Goal: Task Accomplishment & Management: Manage account settings

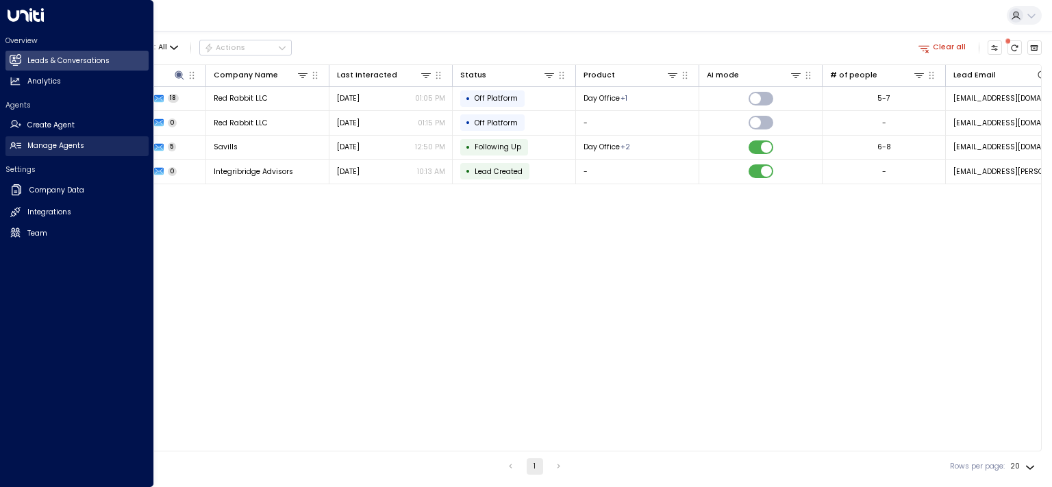
click at [46, 147] on h2 "Manage Agents" at bounding box center [55, 145] width 57 height 11
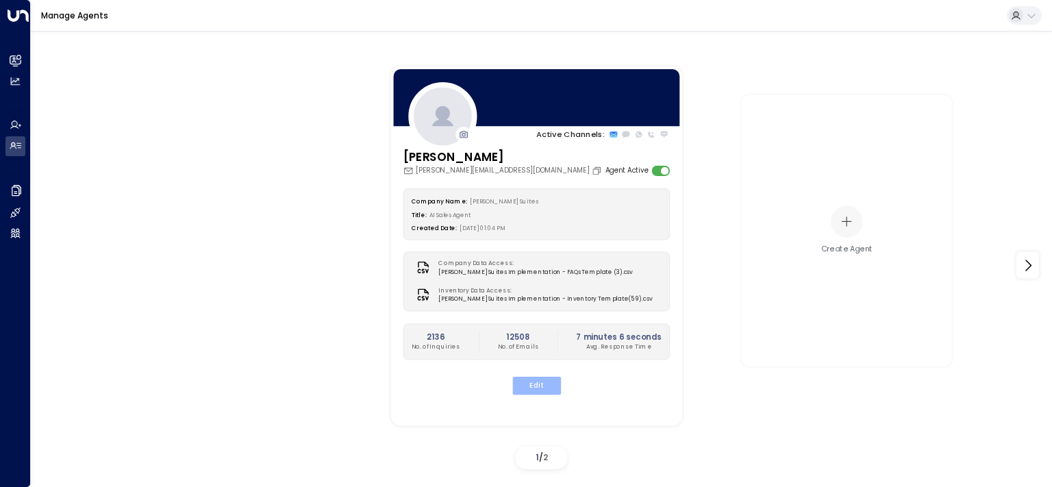
click at [535, 385] on button "Edit" at bounding box center [535, 386] width 49 height 18
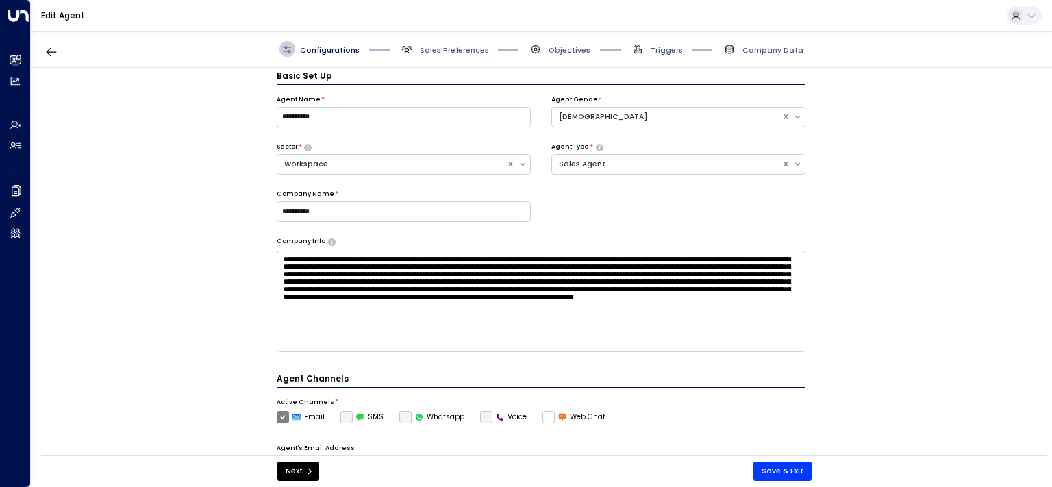
scroll to position [15, 0]
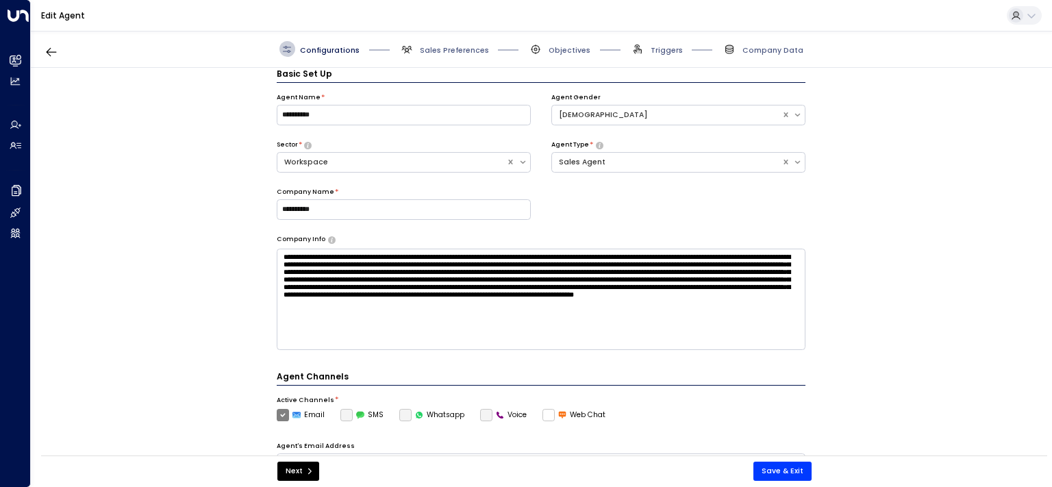
click at [450, 40] on div "Configurations Sales Preferences Objectives Triggers Company Data" at bounding box center [541, 49] width 1021 height 37
click at [444, 49] on span "Sales Preferences" at bounding box center [454, 50] width 69 height 10
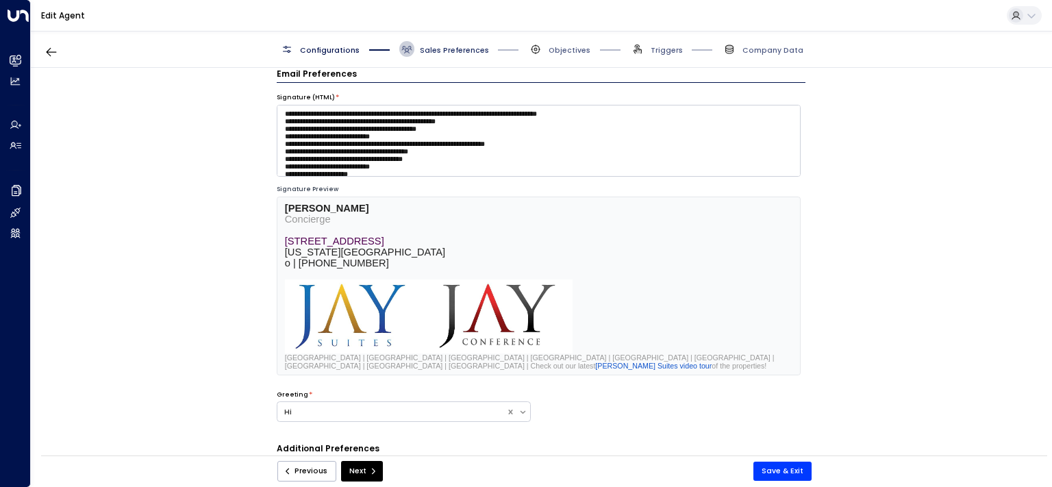
click at [436, 51] on span "Sales Preferences" at bounding box center [454, 50] width 69 height 10
click at [442, 45] on span "Sales Preferences" at bounding box center [454, 50] width 69 height 10
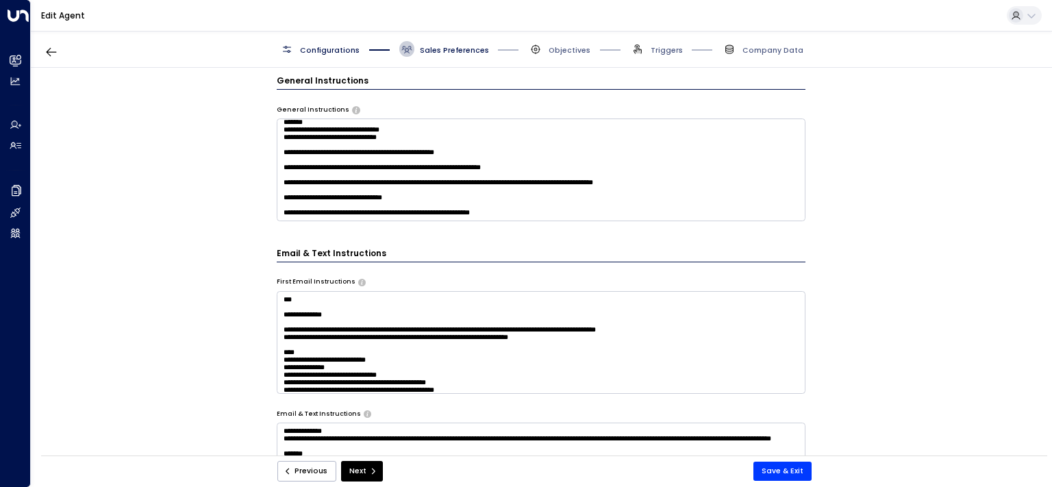
scroll to position [567, 0]
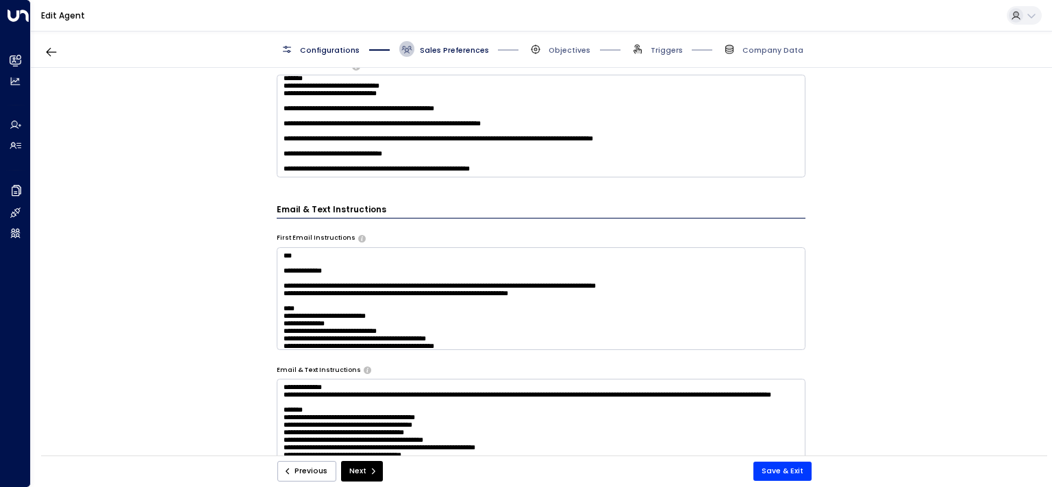
click at [422, 316] on textarea at bounding box center [541, 298] width 529 height 103
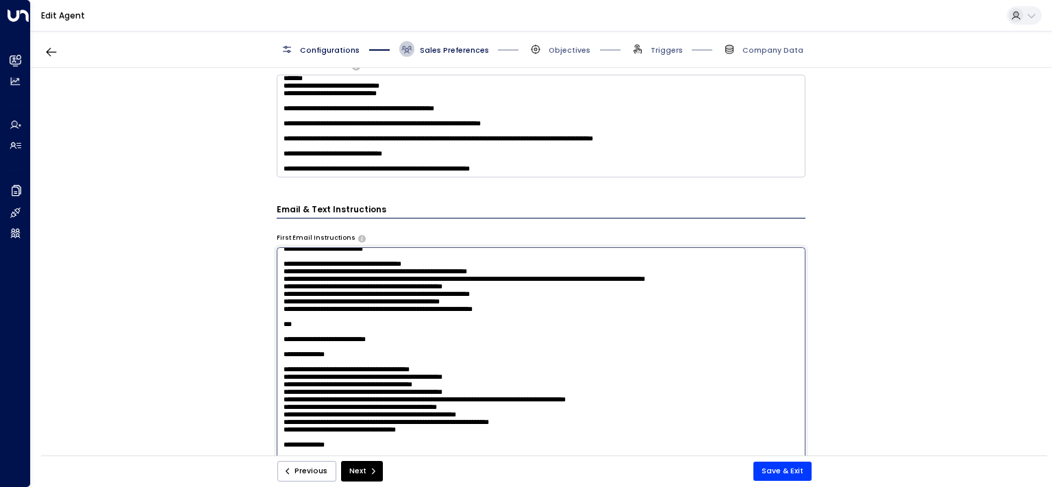
scroll to position [187, 0]
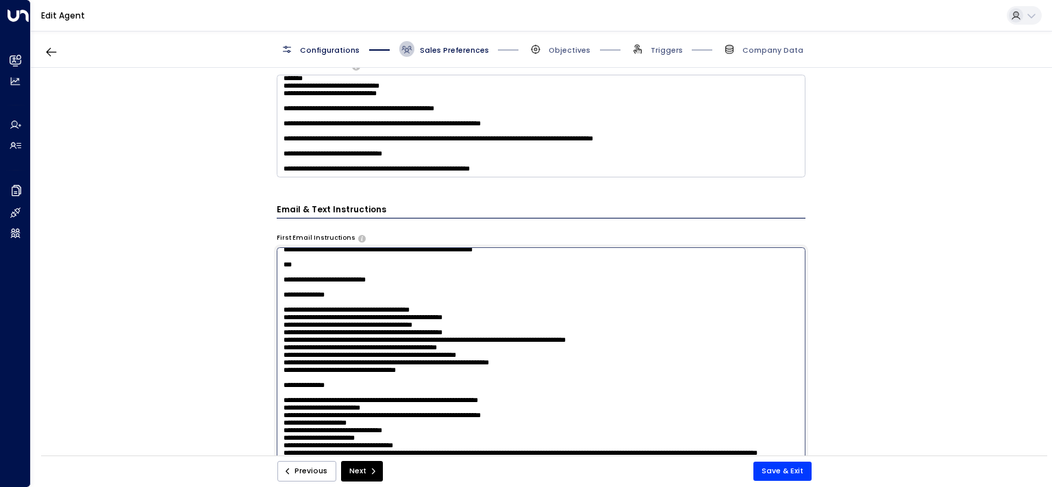
click at [563, 353] on textarea at bounding box center [541, 391] width 529 height 289
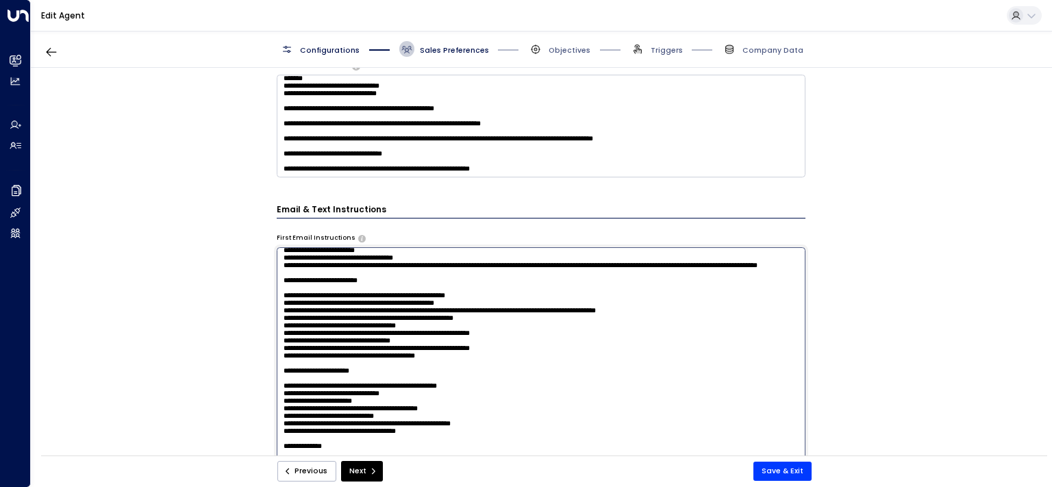
click at [457, 344] on textarea at bounding box center [541, 391] width 529 height 289
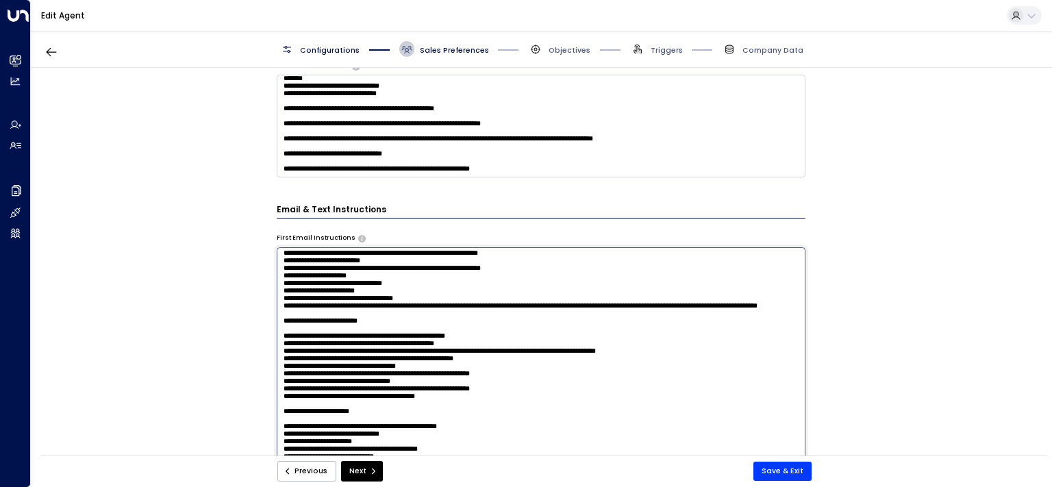
scroll to position [312, 0]
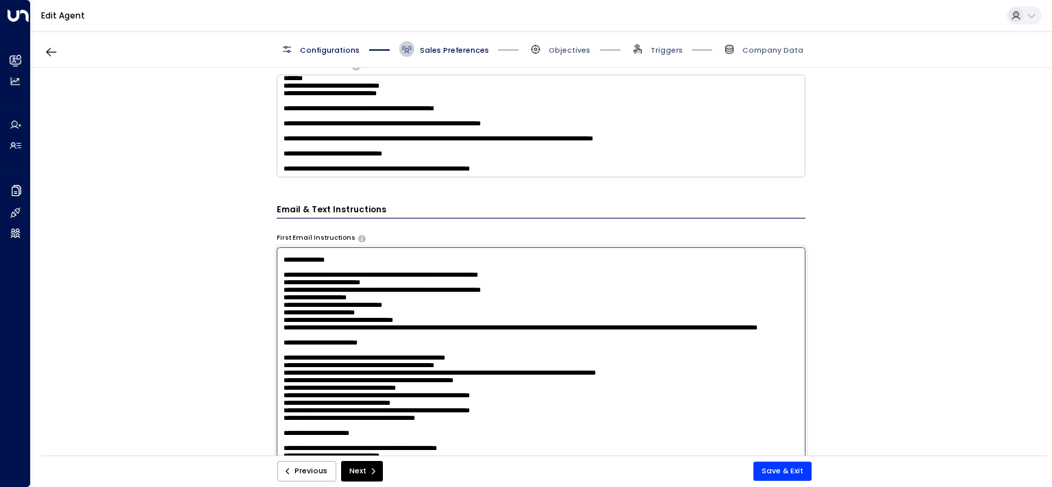
click at [470, 338] on textarea at bounding box center [541, 391] width 529 height 289
click at [470, 402] on textarea at bounding box center [541, 391] width 529 height 289
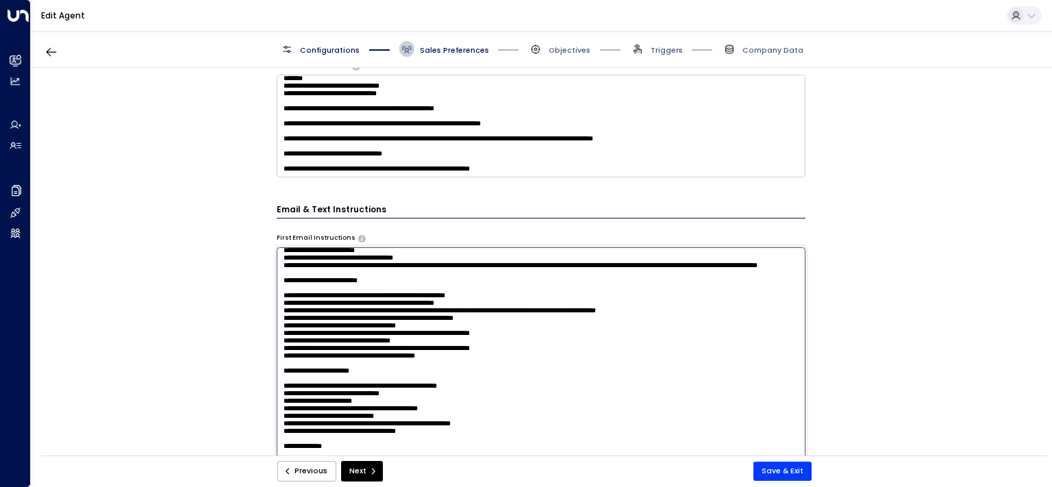
click at [447, 352] on textarea at bounding box center [541, 391] width 529 height 289
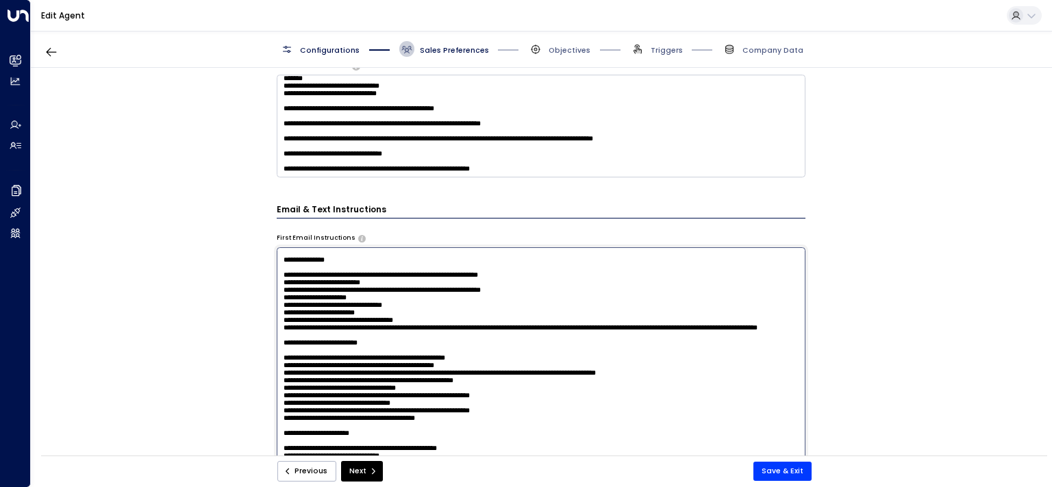
click at [487, 328] on textarea at bounding box center [541, 391] width 529 height 289
click at [471, 343] on textarea at bounding box center [541, 391] width 529 height 289
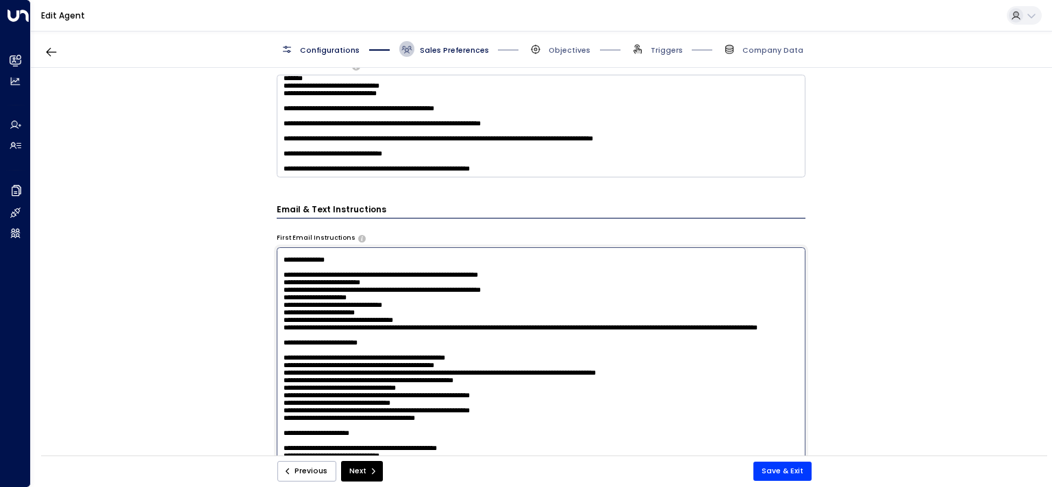
click at [471, 343] on textarea at bounding box center [541, 391] width 529 height 289
click at [444, 409] on textarea at bounding box center [541, 391] width 529 height 289
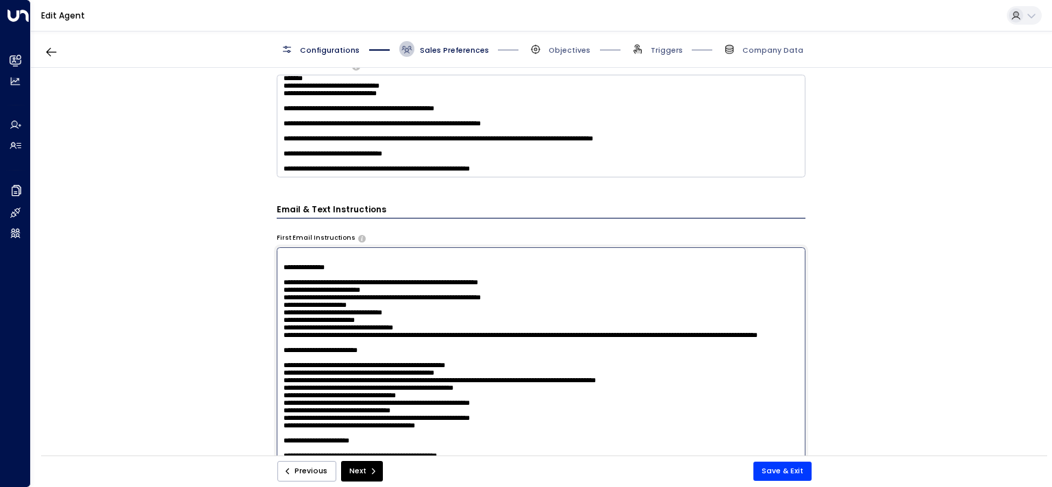
paste textarea "**********"
click at [325, 420] on textarea at bounding box center [541, 391] width 529 height 289
drag, startPoint x: 325, startPoint y: 420, endPoint x: 444, endPoint y: 422, distance: 119.1
click at [444, 422] on textarea at bounding box center [541, 391] width 529 height 289
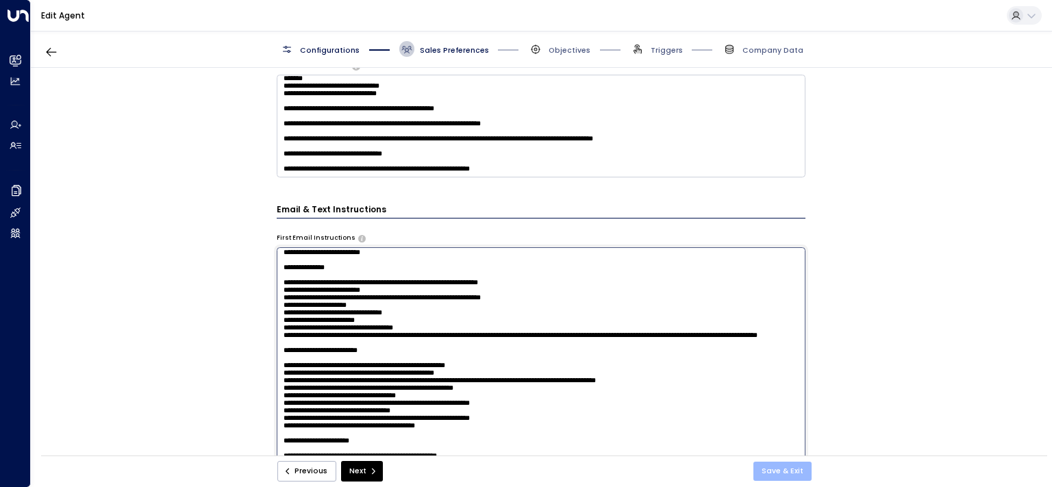
type textarea "**********"
click at [776, 468] on button "Save & Exit" at bounding box center [782, 470] width 58 height 19
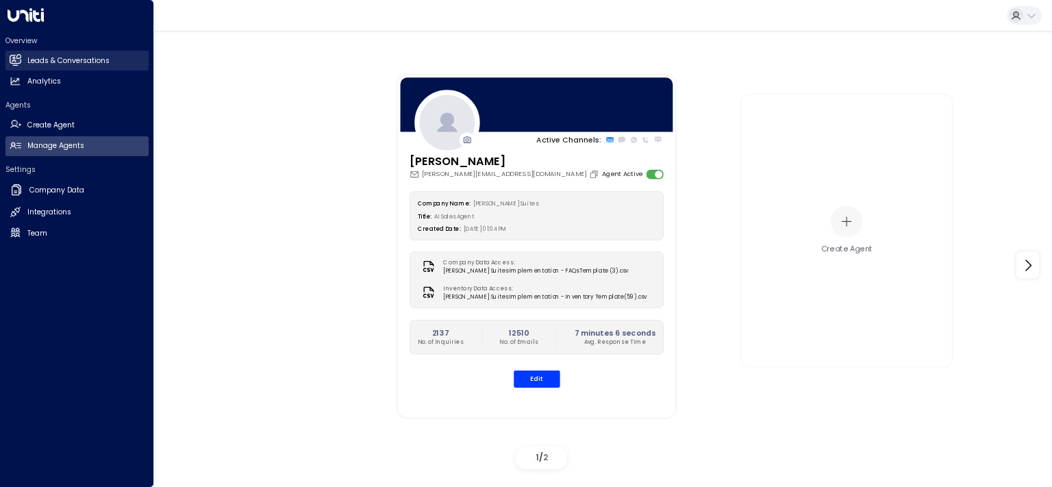
click at [50, 62] on h2 "Leads & Conversations" at bounding box center [68, 60] width 82 height 11
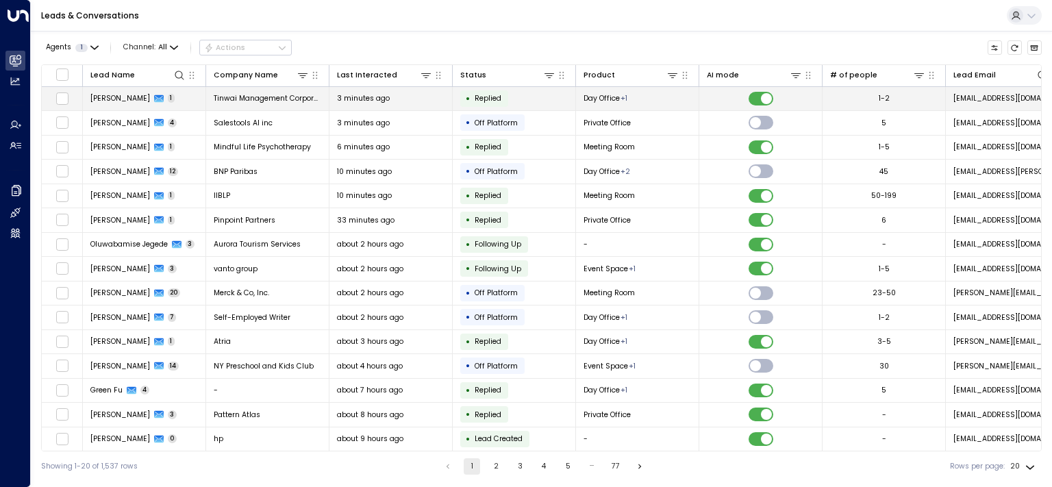
click at [94, 100] on span "[PERSON_NAME]" at bounding box center [120, 98] width 60 height 10
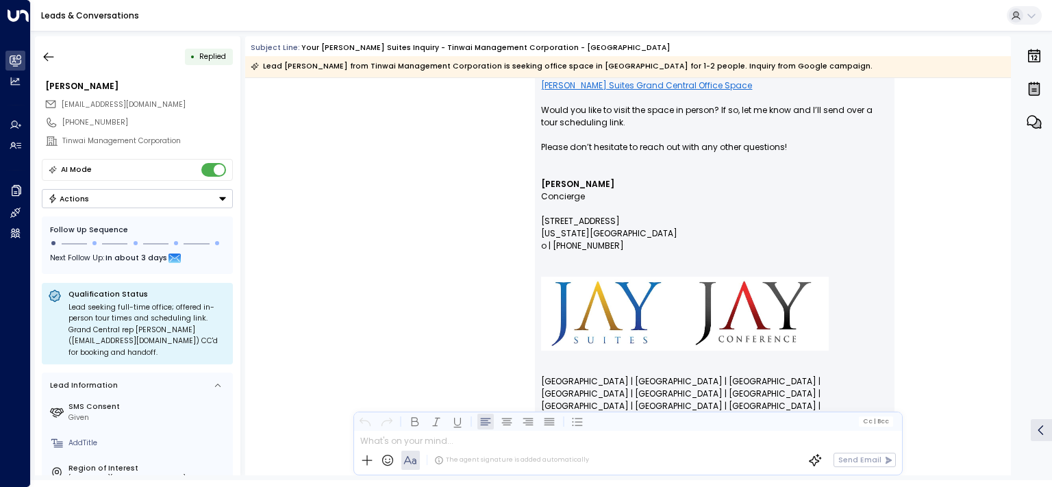
scroll to position [3, 0]
click at [411, 437] on div at bounding box center [627, 439] width 547 height 16
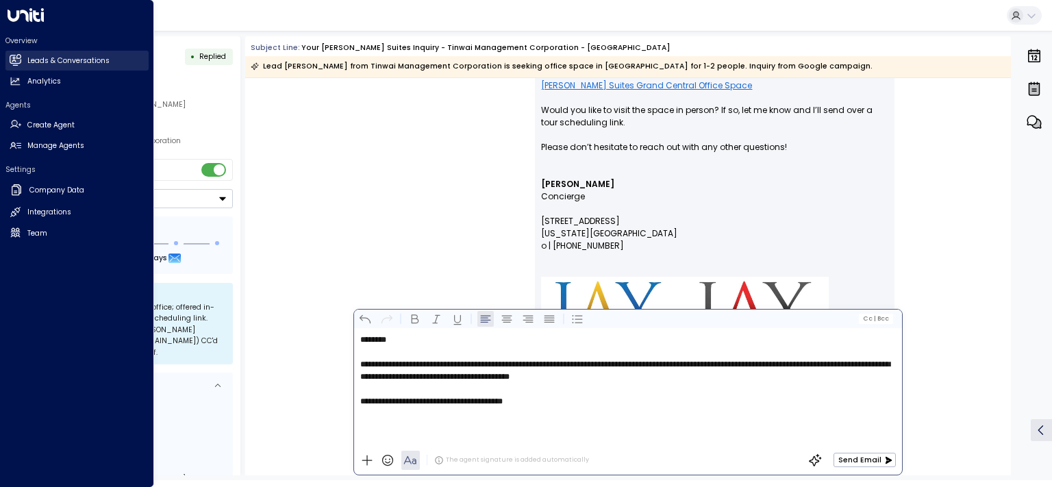
click at [36, 54] on link "Leads & Conversations Leads & Conversations" at bounding box center [76, 61] width 143 height 20
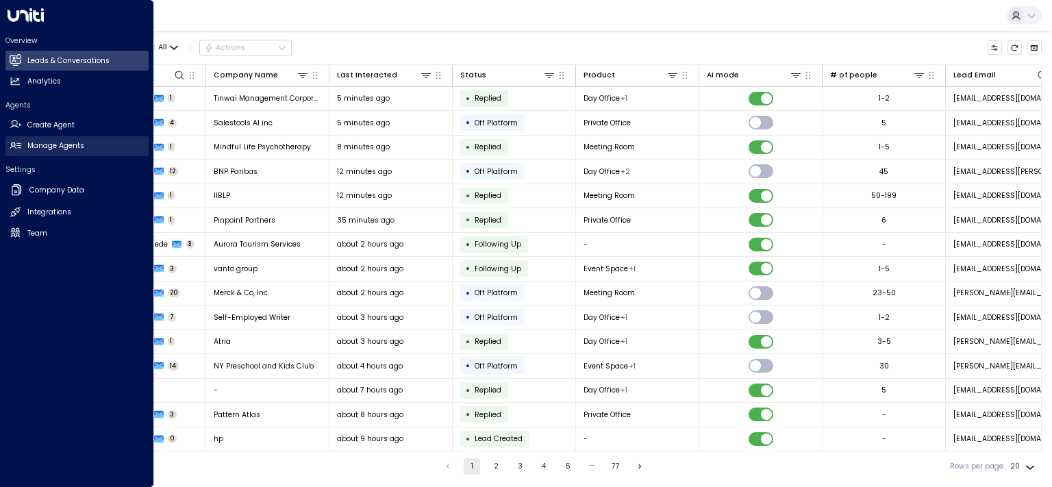
click at [67, 139] on link "Manage Agents Manage Agents" at bounding box center [76, 146] width 143 height 20
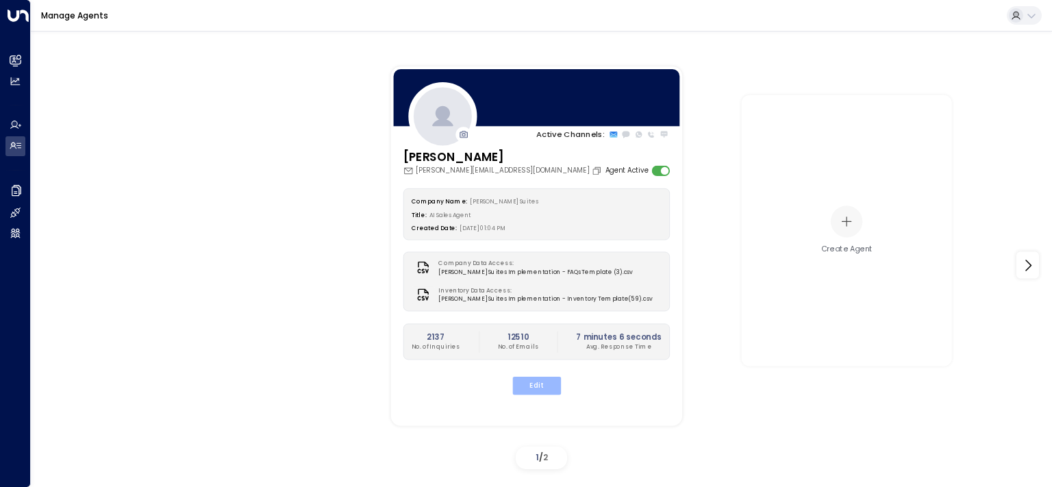
click at [543, 381] on button "Edit" at bounding box center [535, 386] width 49 height 18
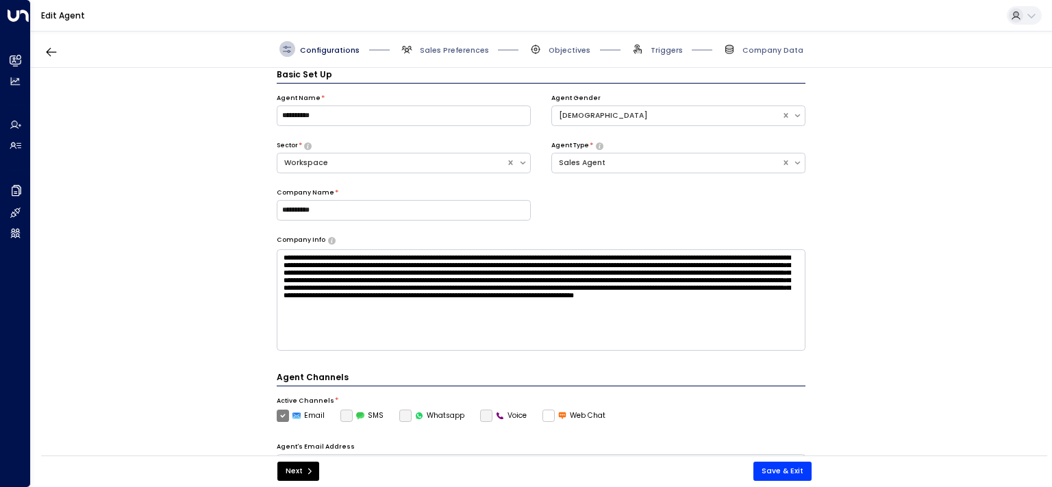
scroll to position [15, 0]
click at [448, 49] on span "Sales Preferences" at bounding box center [454, 50] width 69 height 10
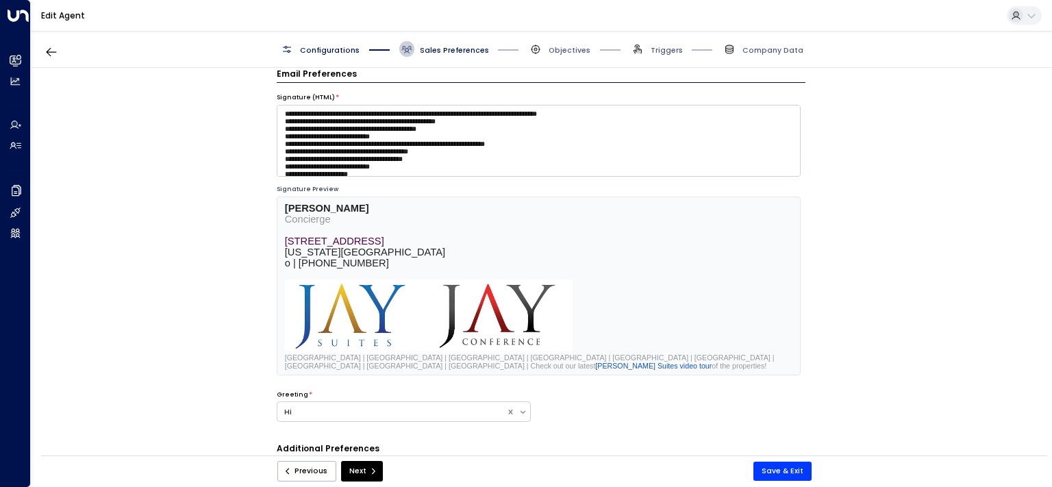
click at [352, 51] on span "Configurations" at bounding box center [330, 50] width 60 height 10
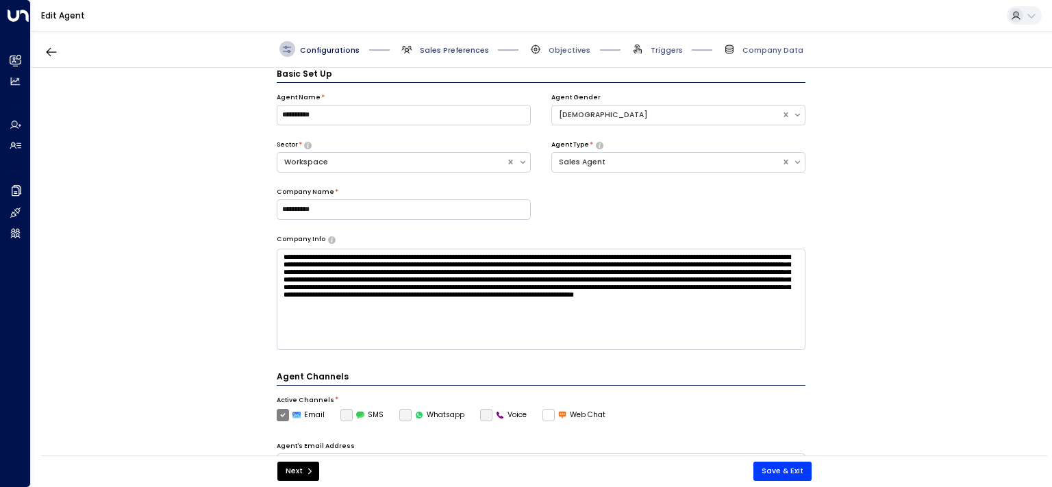
click at [426, 49] on span "Sales Preferences" at bounding box center [454, 50] width 69 height 10
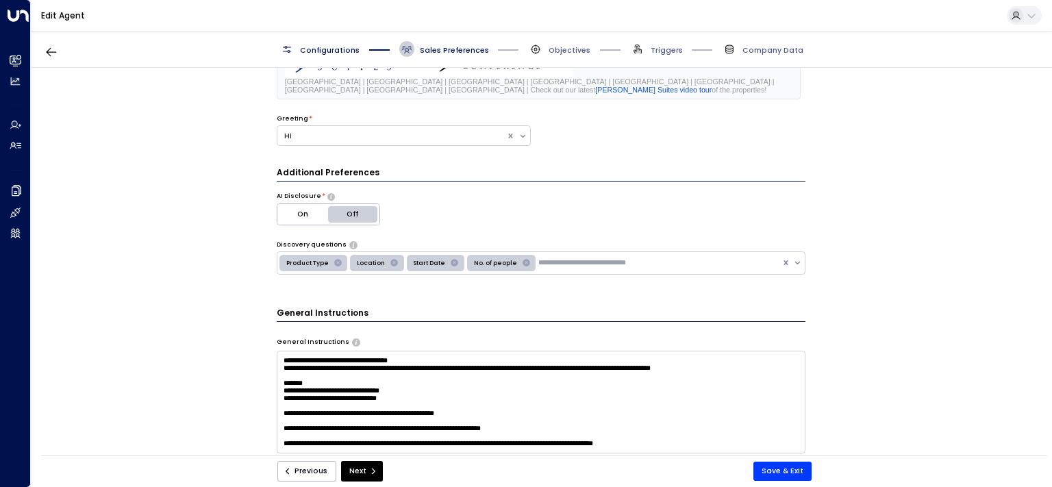
scroll to position [62, 0]
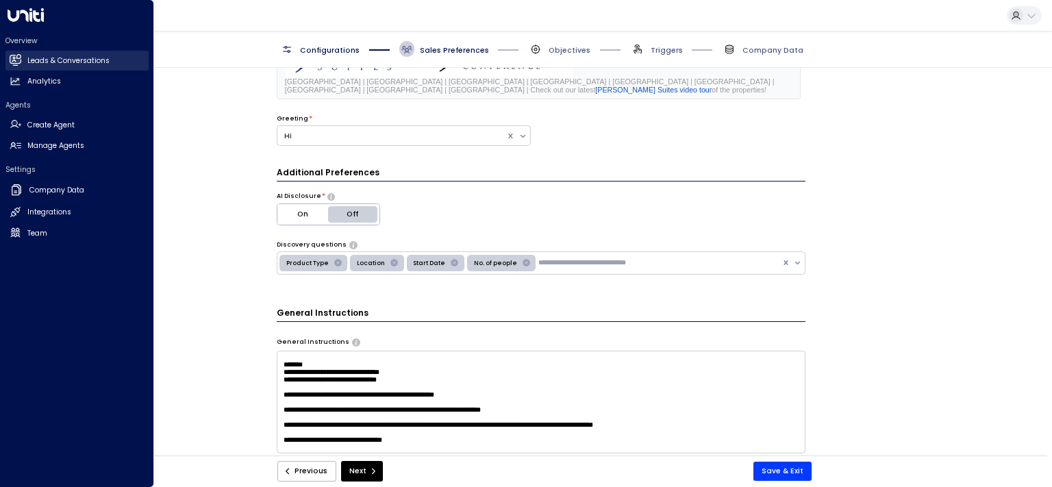
click at [56, 60] on h2 "Leads & Conversations" at bounding box center [68, 60] width 82 height 11
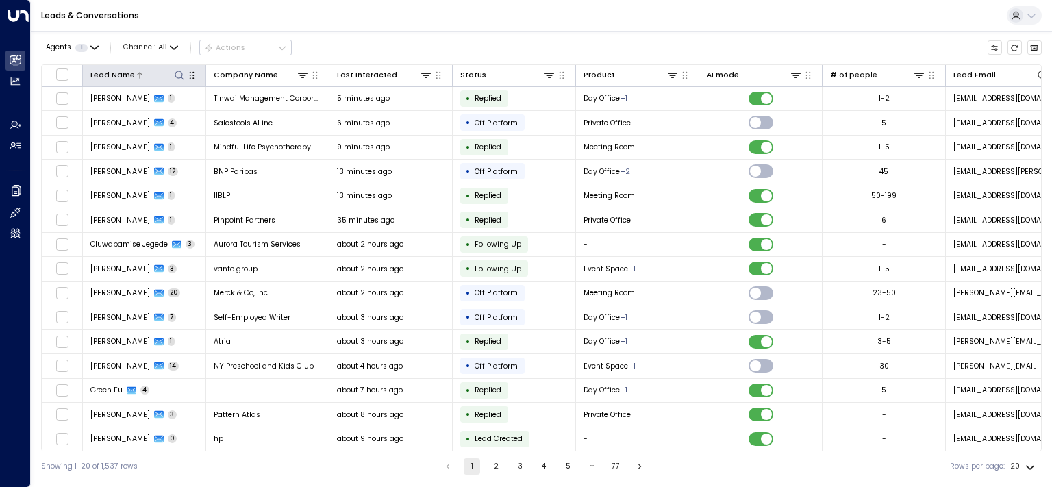
click at [174, 74] on icon at bounding box center [179, 75] width 11 height 11
type input "******"
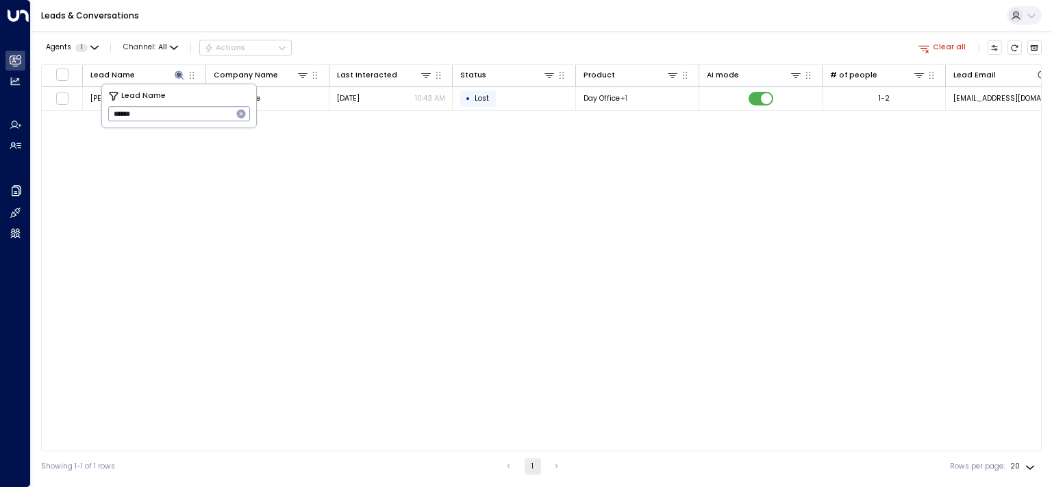
click at [82, 153] on div "Lead Name Company Name Last Interacted Status Product AI mode # of people Lead …" at bounding box center [541, 257] width 1000 height 387
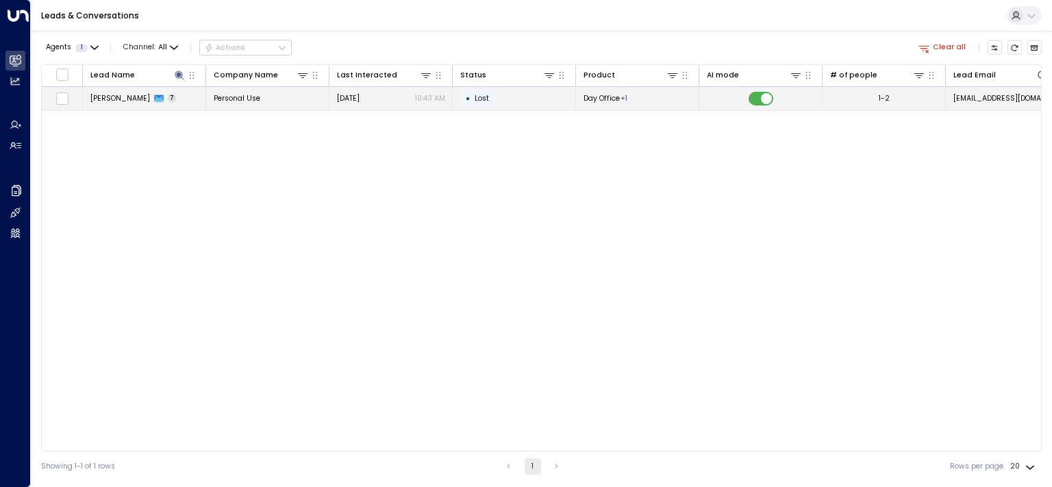
click at [108, 94] on span "[PERSON_NAME]" at bounding box center [120, 98] width 60 height 10
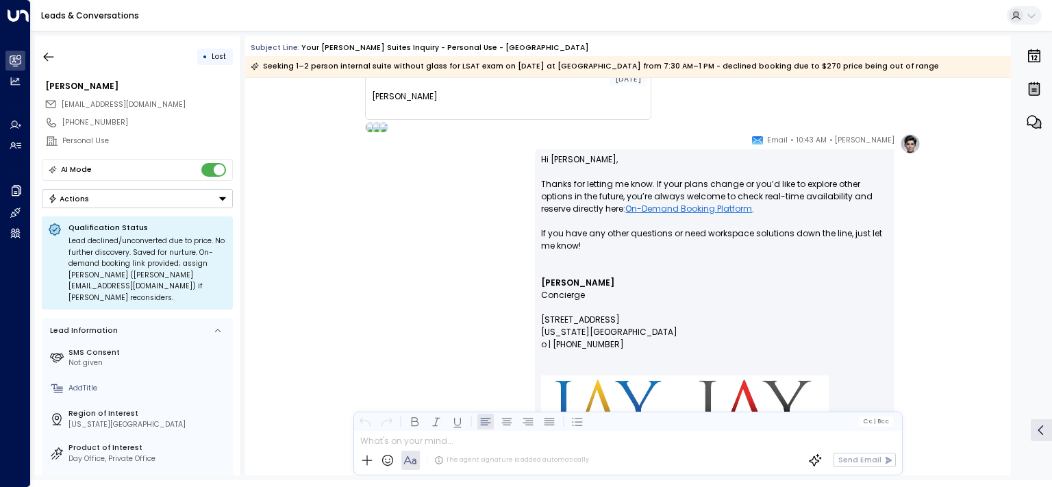
scroll to position [2878, 0]
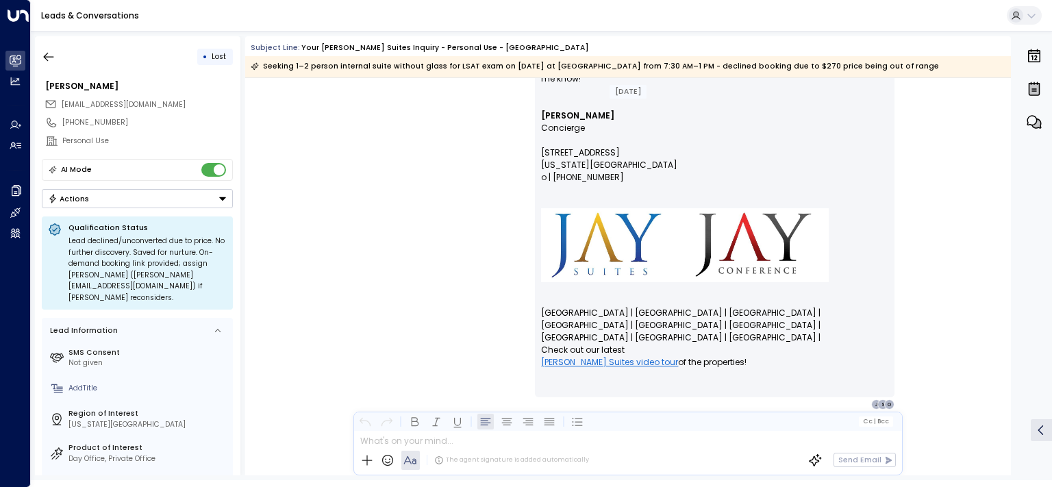
click at [508, 453] on div "The agent signature is added automatically" at bounding box center [474, 459] width 229 height 19
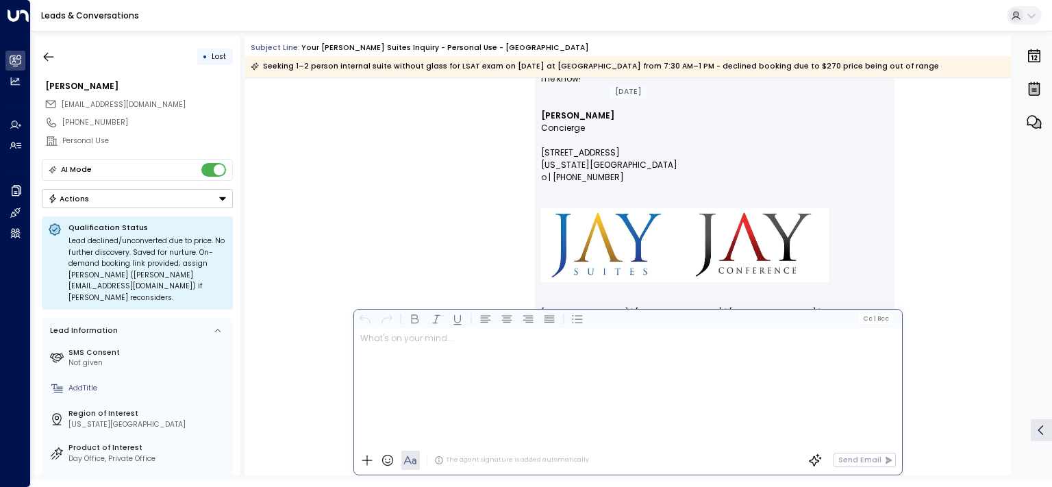
click at [527, 442] on div at bounding box center [627, 387] width 547 height 118
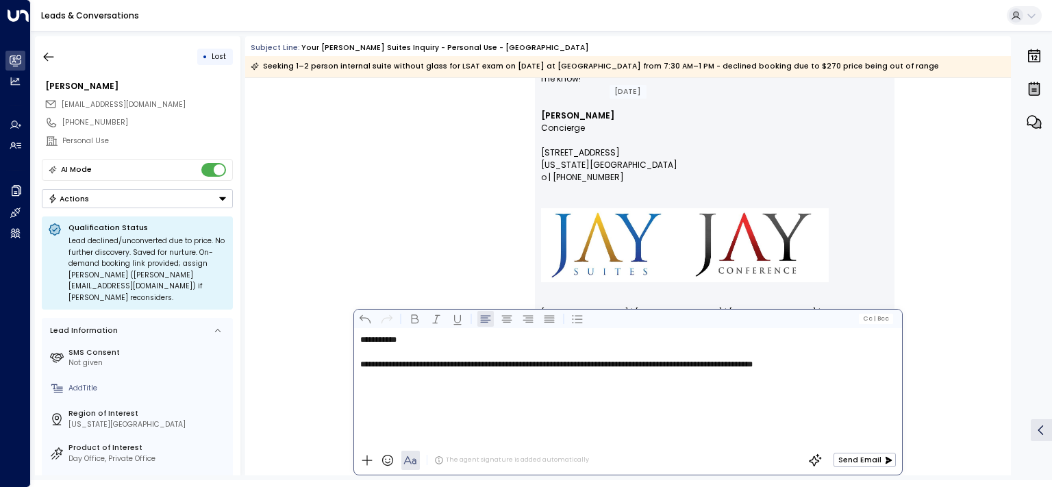
drag, startPoint x: 776, startPoint y: 361, endPoint x: 778, endPoint y: 374, distance: 13.2
click at [891, 459] on icon "button" at bounding box center [888, 460] width 8 height 8
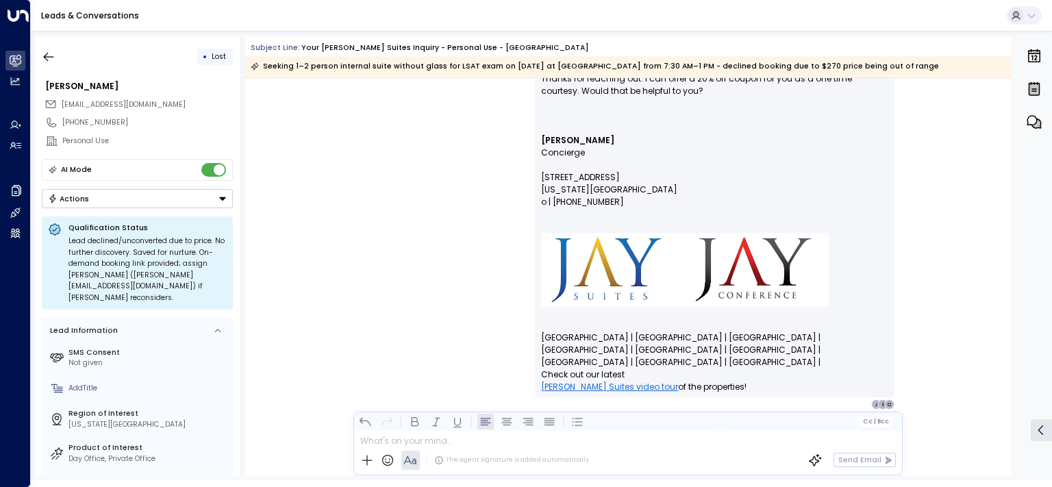
scroll to position [3147, 0]
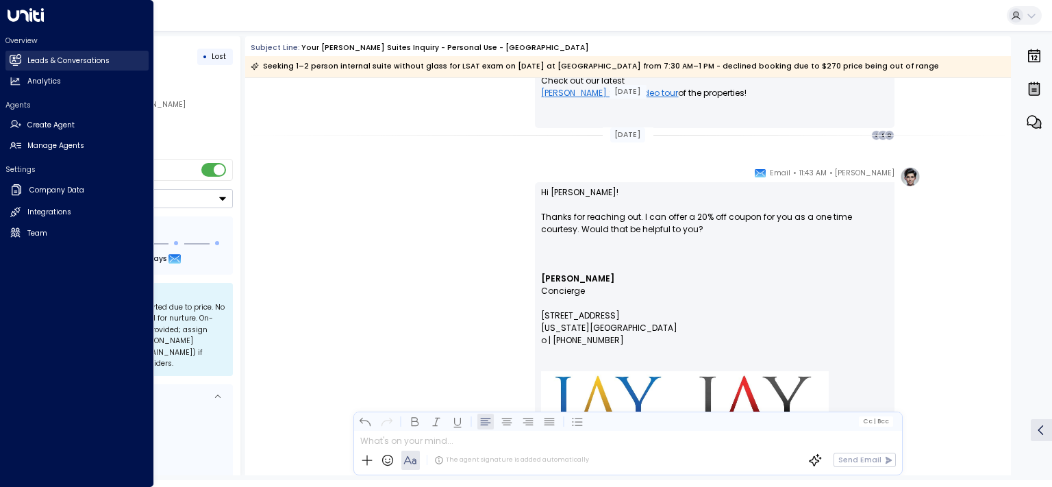
click at [41, 64] on h2 "Leads & Conversations" at bounding box center [68, 60] width 82 height 11
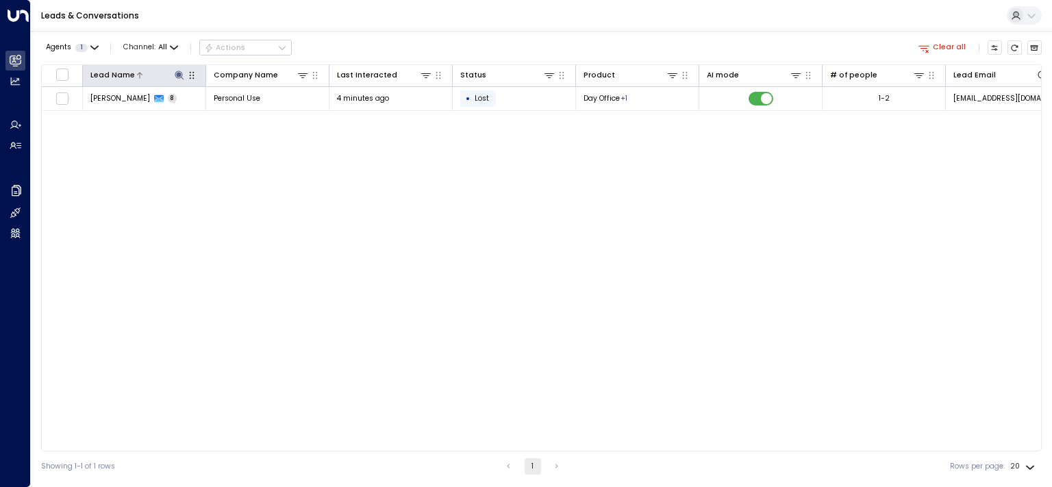
click at [179, 75] on icon at bounding box center [179, 75] width 9 height 9
click at [238, 116] on icon "button" at bounding box center [241, 114] width 9 height 9
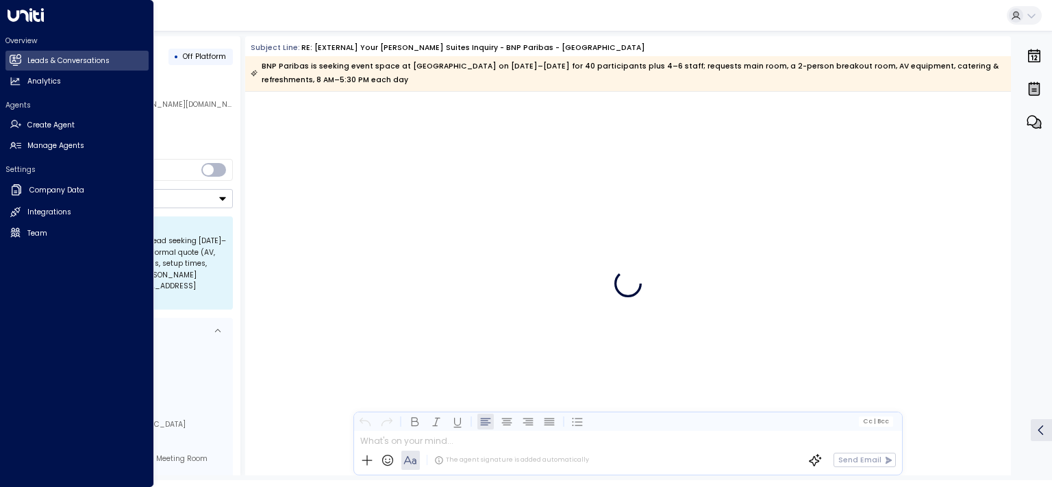
click at [11, 12] on icon at bounding box center [26, 15] width 36 height 14
click at [29, 54] on link "Leads & Conversations Leads & Conversations" at bounding box center [76, 61] width 143 height 20
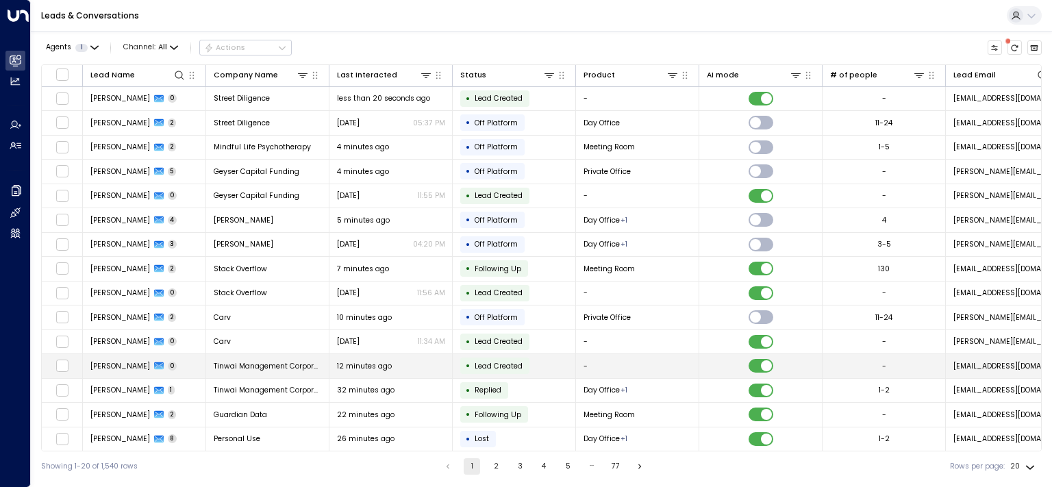
click at [90, 360] on td "[PERSON_NAME] 0" at bounding box center [144, 366] width 123 height 24
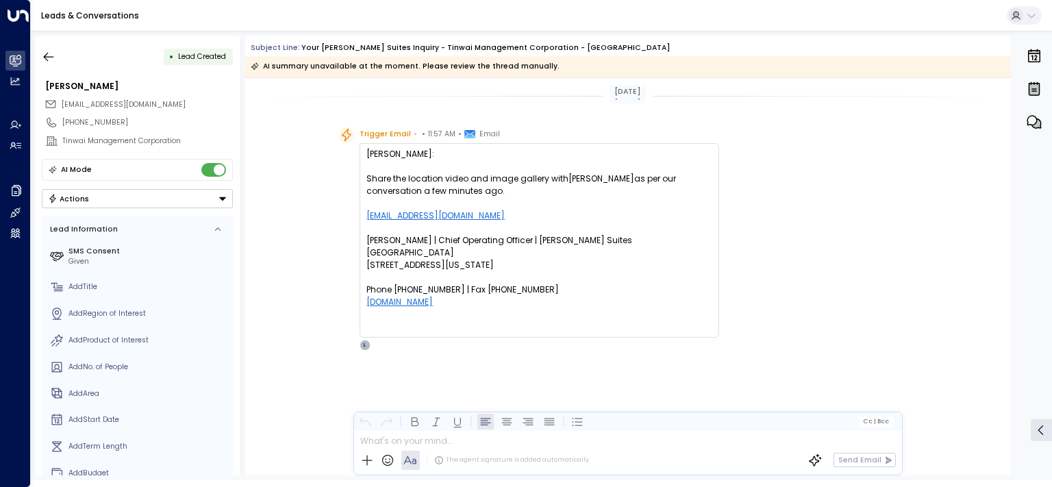
click at [342, 70] on div "AI summary unavailable at the moment. Please review the thread manually." at bounding box center [405, 67] width 309 height 14
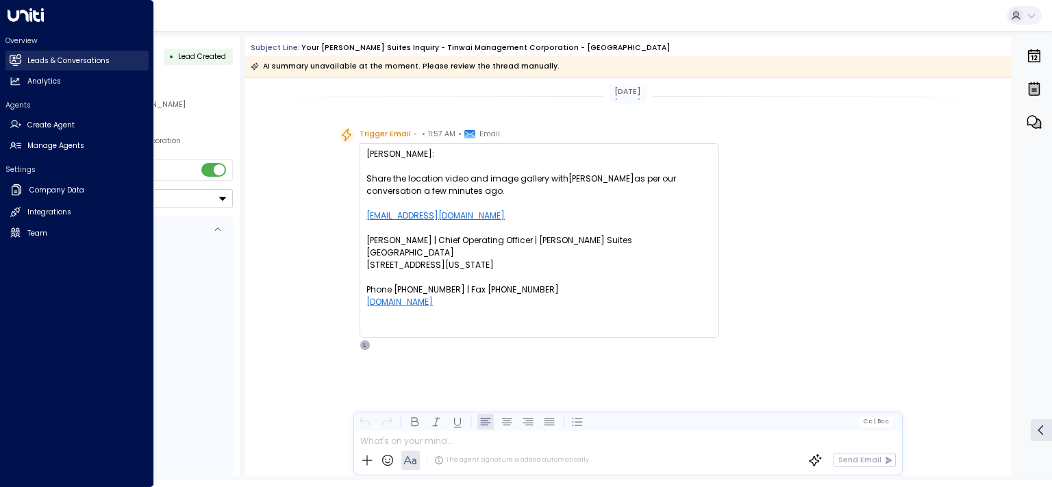
click at [18, 58] on icon at bounding box center [16, 60] width 12 height 12
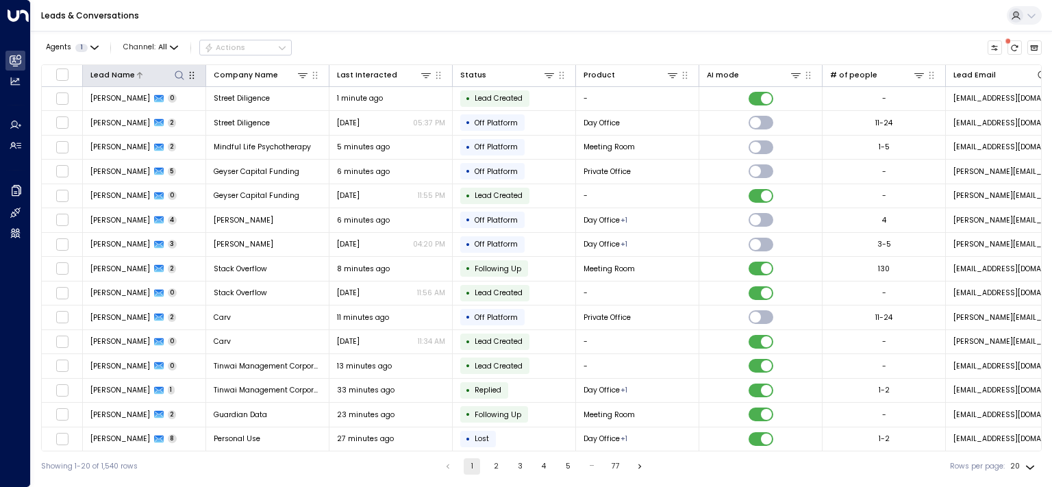
click at [179, 76] on icon at bounding box center [179, 75] width 11 height 11
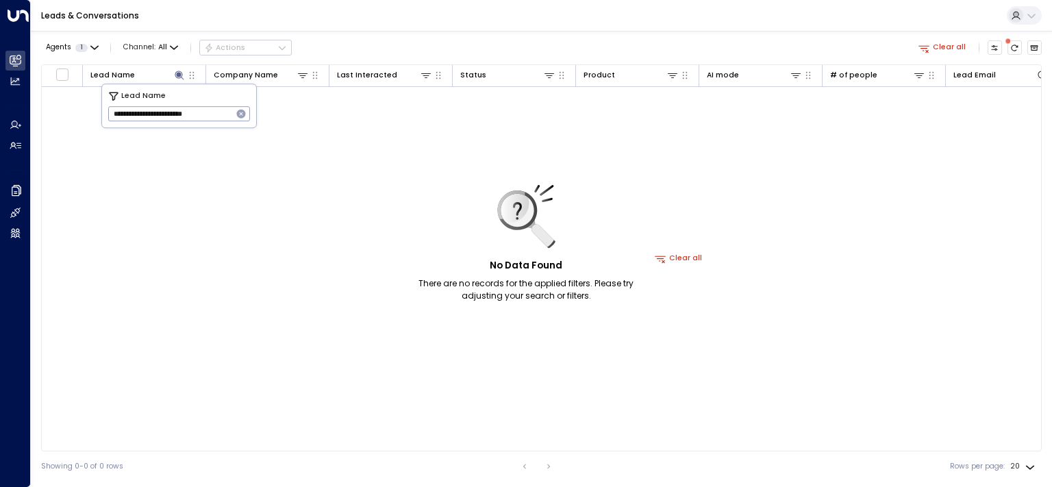
drag, startPoint x: 144, startPoint y: 116, endPoint x: 276, endPoint y: 114, distance: 132.1
click at [232, 114] on input "**********" at bounding box center [170, 114] width 124 height 22
type input "********"
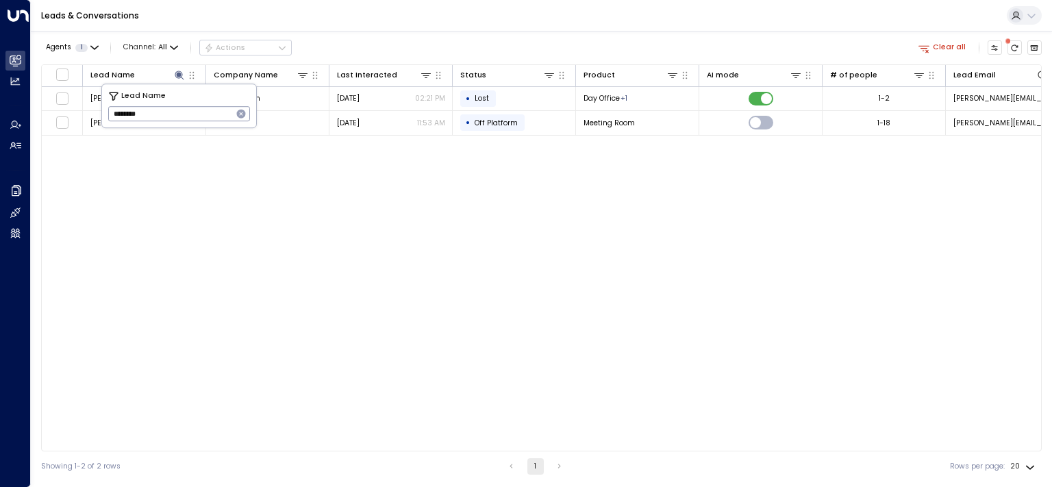
click at [572, 194] on div "Lead Name Company Name Last Interacted Status Product AI mode # of people Lead …" at bounding box center [541, 257] width 1000 height 387
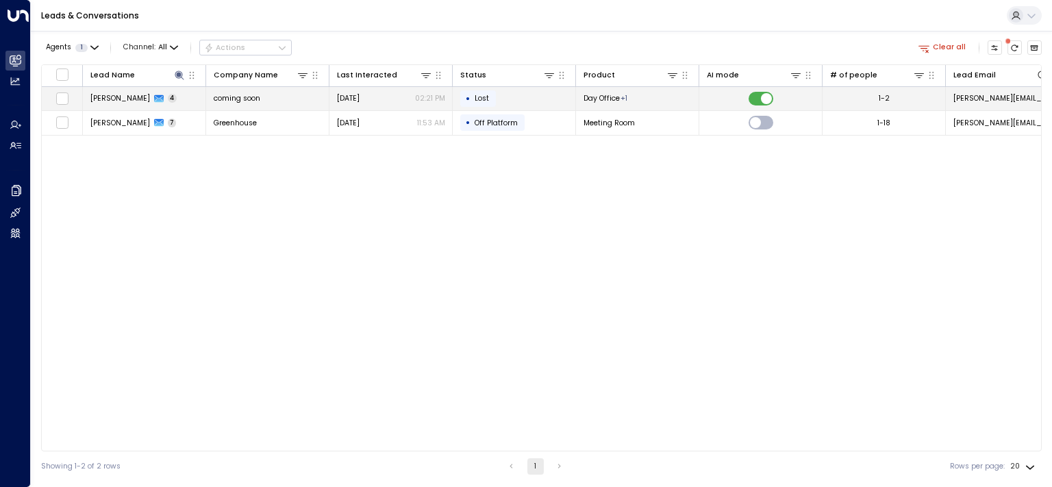
click at [120, 100] on span "[PERSON_NAME]" at bounding box center [120, 98] width 60 height 10
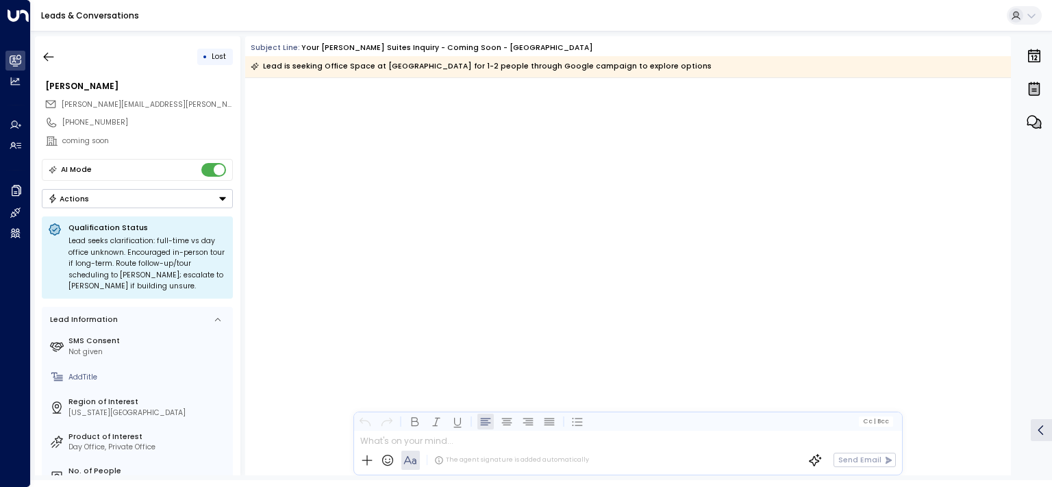
scroll to position [1626, 0]
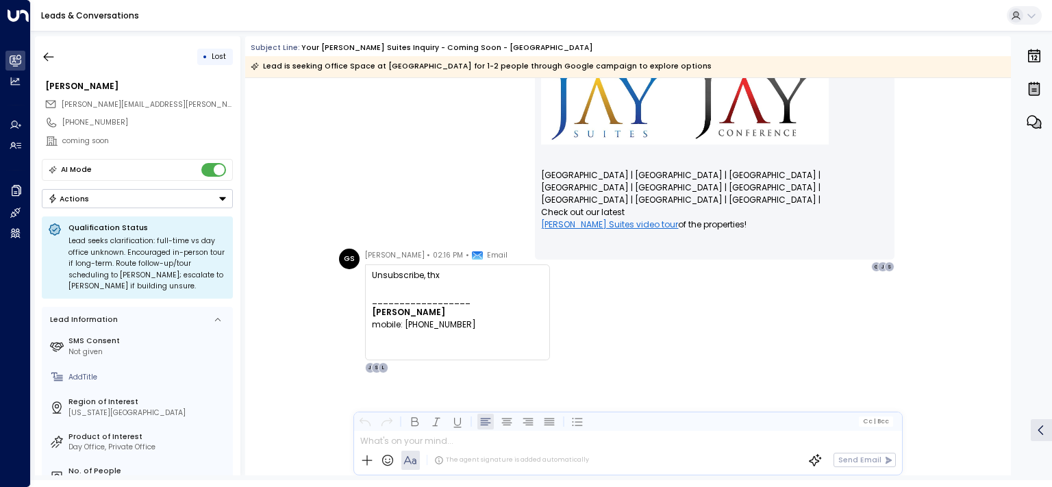
click at [400, 442] on div at bounding box center [627, 439] width 547 height 16
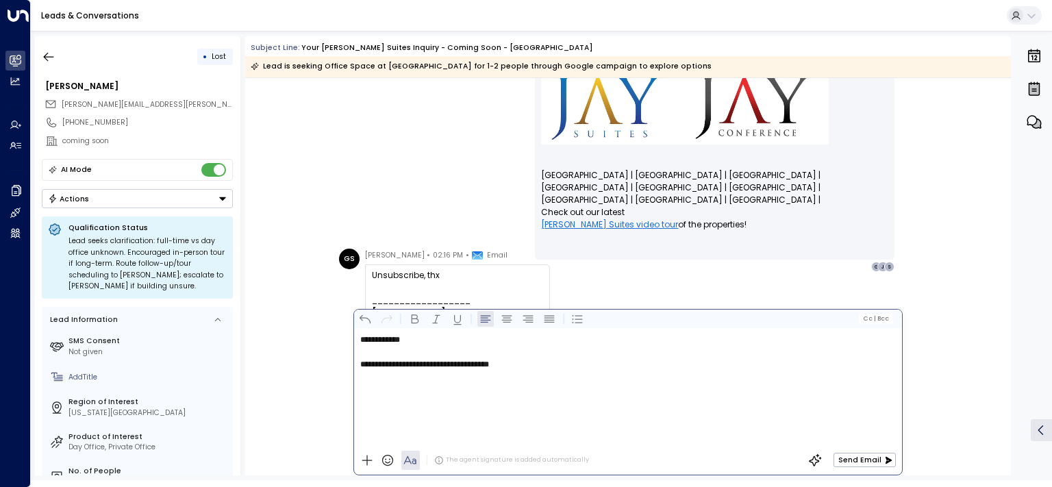
click at [559, 368] on p "**********" at bounding box center [630, 364] width 541 height 12
click at [859, 467] on div "Send Email" at bounding box center [848, 460] width 97 height 21
click at [861, 464] on button "Send Email" at bounding box center [864, 460] width 62 height 14
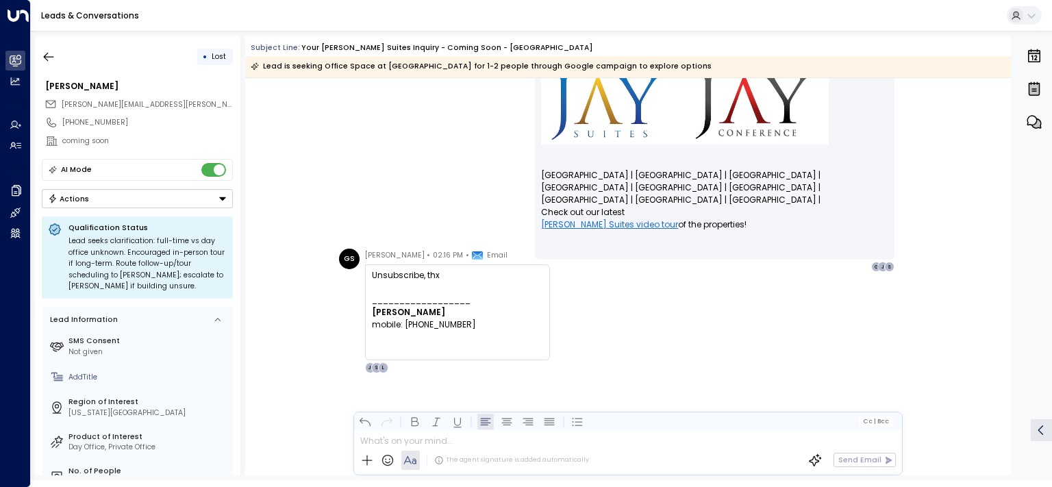
scroll to position [2136, 0]
